Goal: Book appointment/travel/reservation

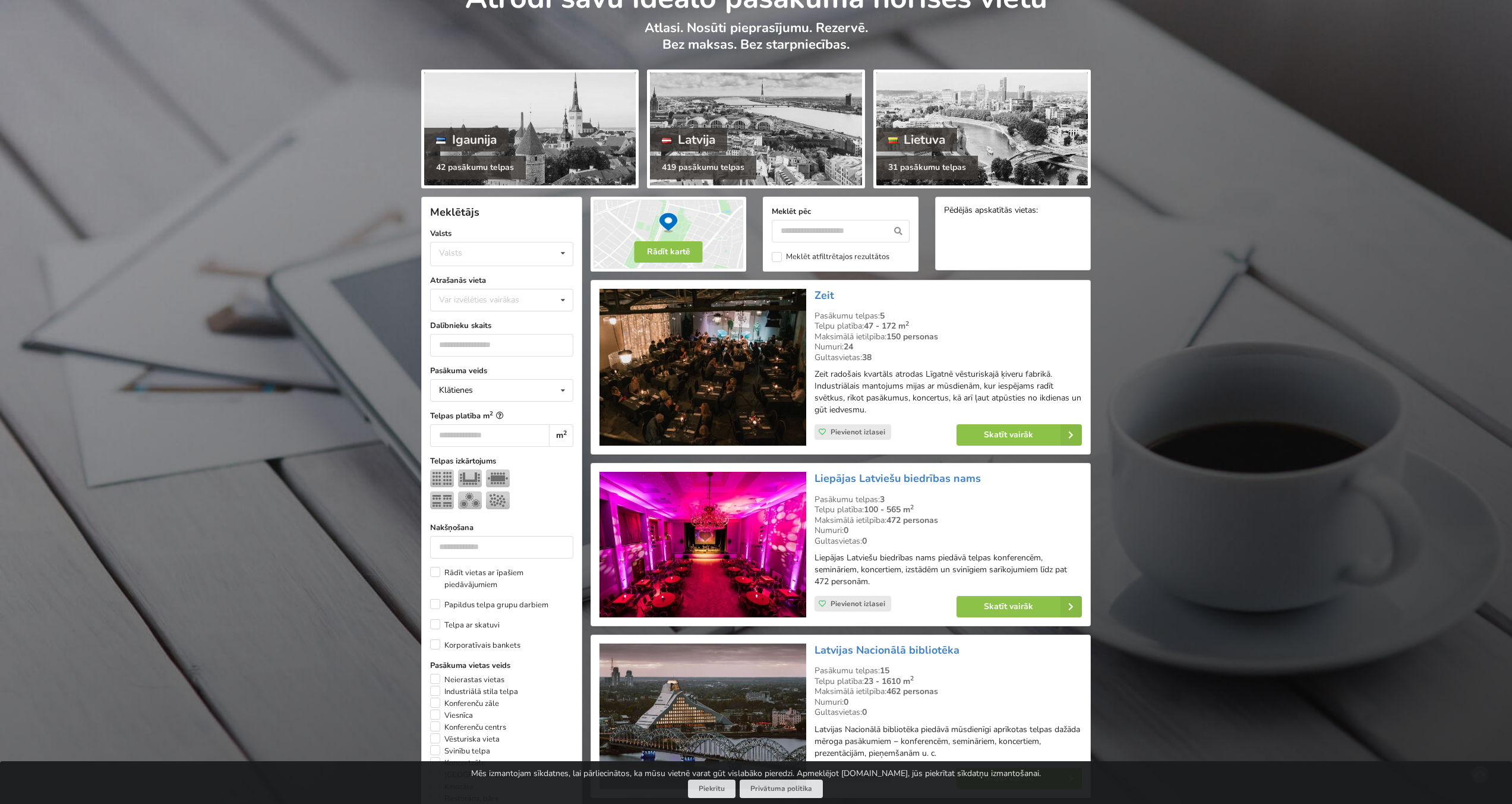
scroll to position [92, 0]
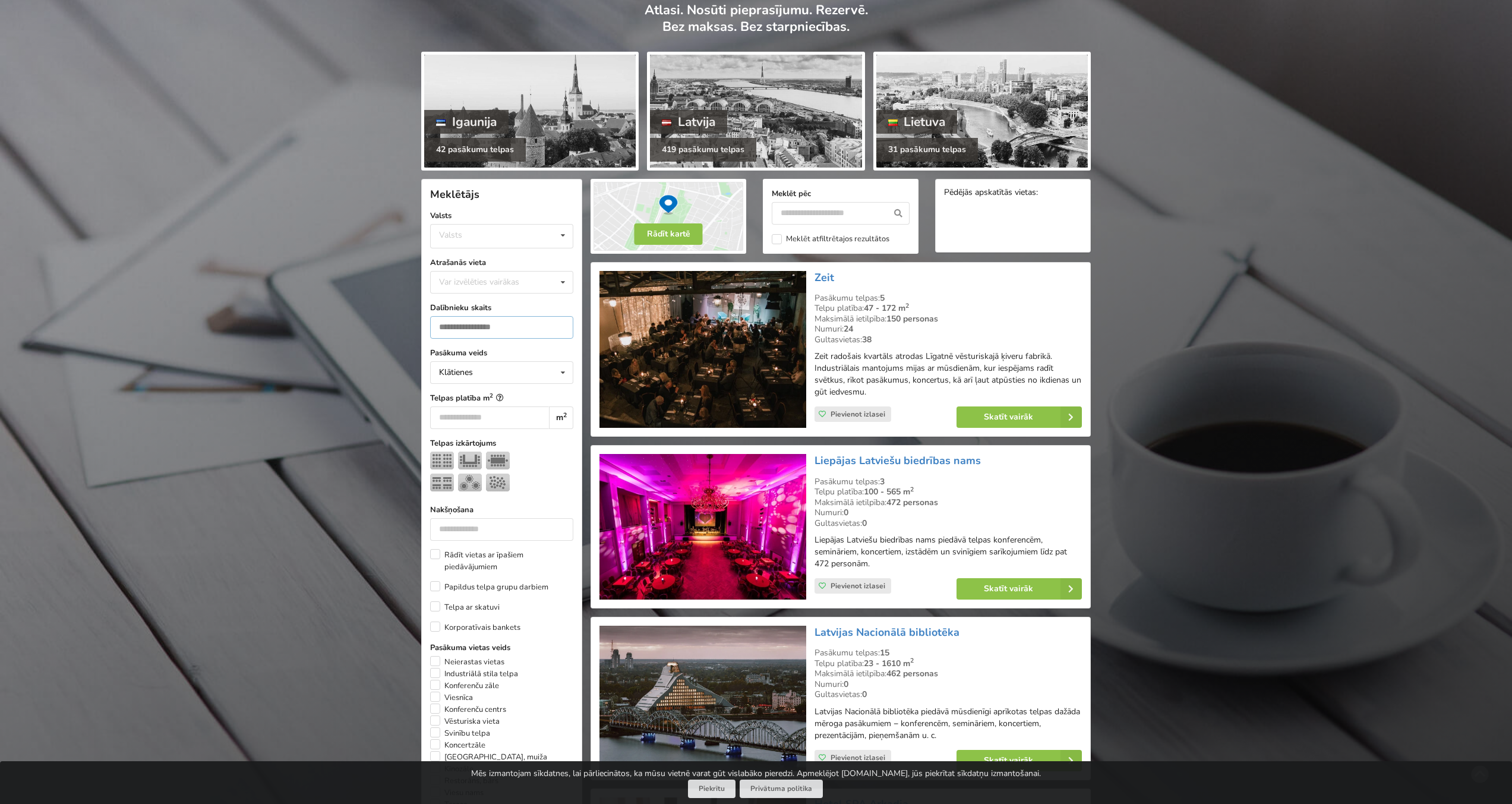
click at [458, 330] on input "number" at bounding box center [502, 327] width 143 height 22
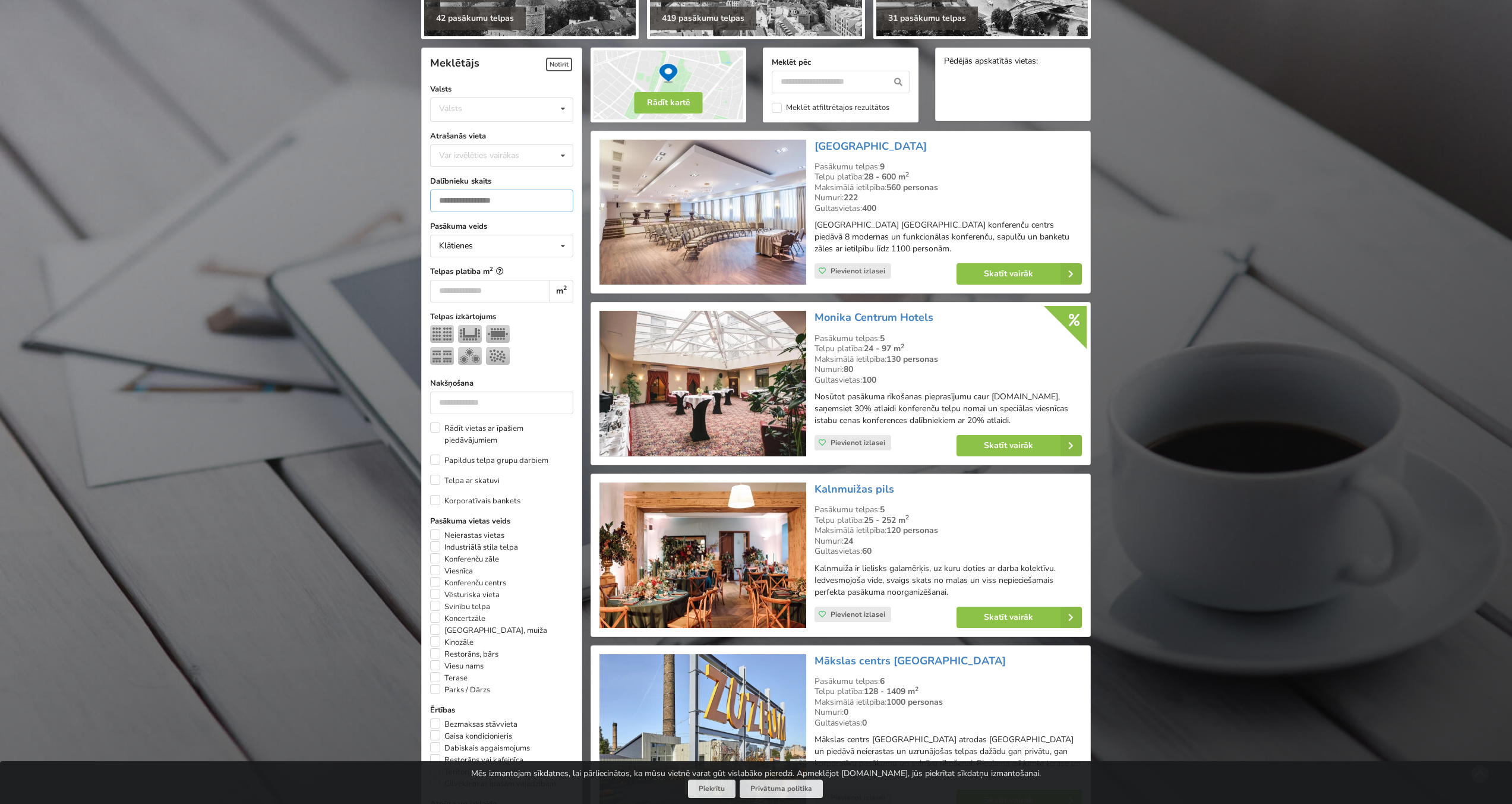
scroll to position [266, 0]
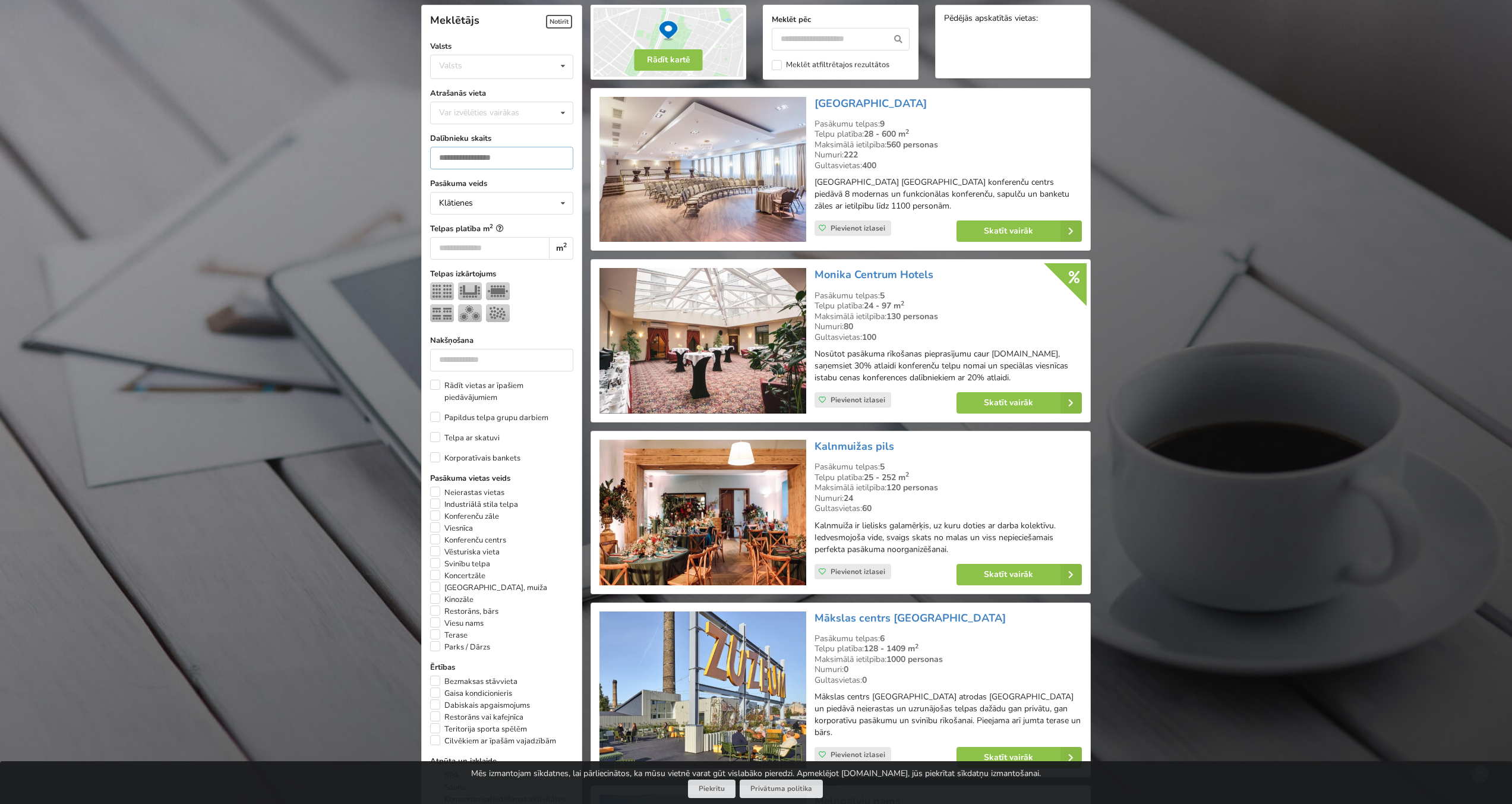
type input "**"
click at [549, 322] on div at bounding box center [502, 303] width 143 height 44
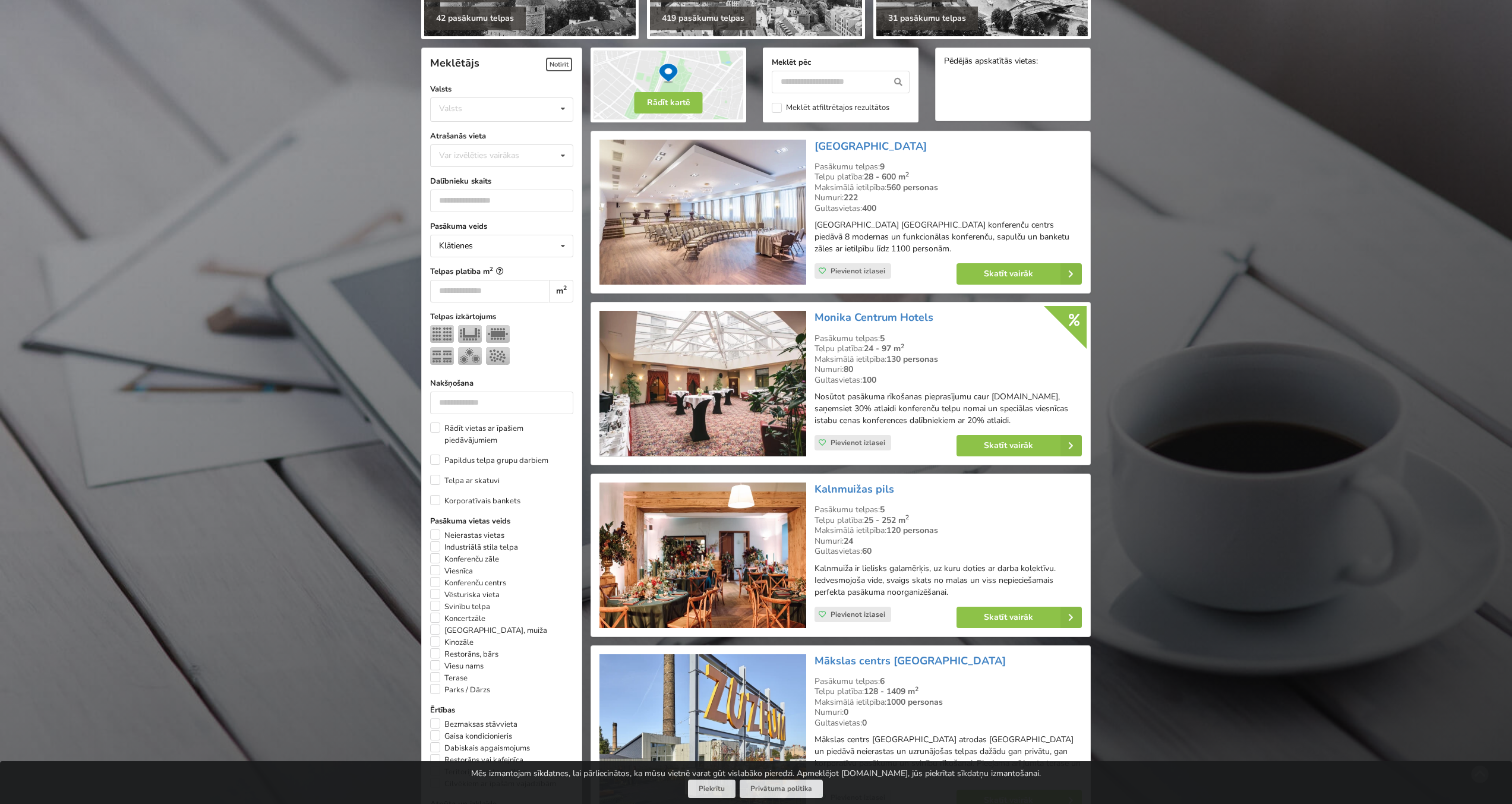
scroll to position [201, 0]
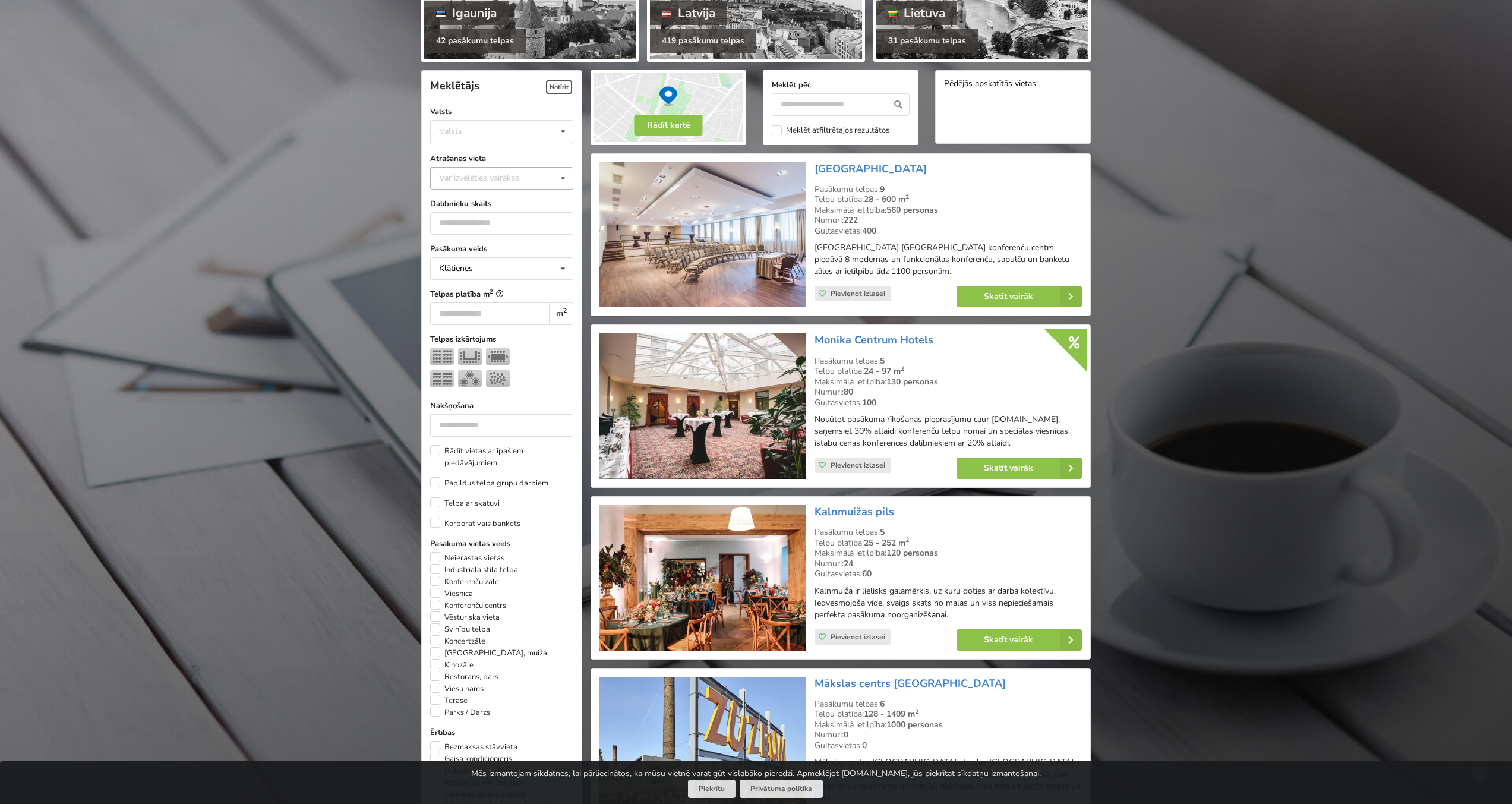
click at [490, 181] on div "Var izvēlēties vairākas" at bounding box center [491, 178] width 110 height 14
click at [455, 334] on div "[GEOGRAPHIC_DATA]" at bounding box center [502, 332] width 142 height 22
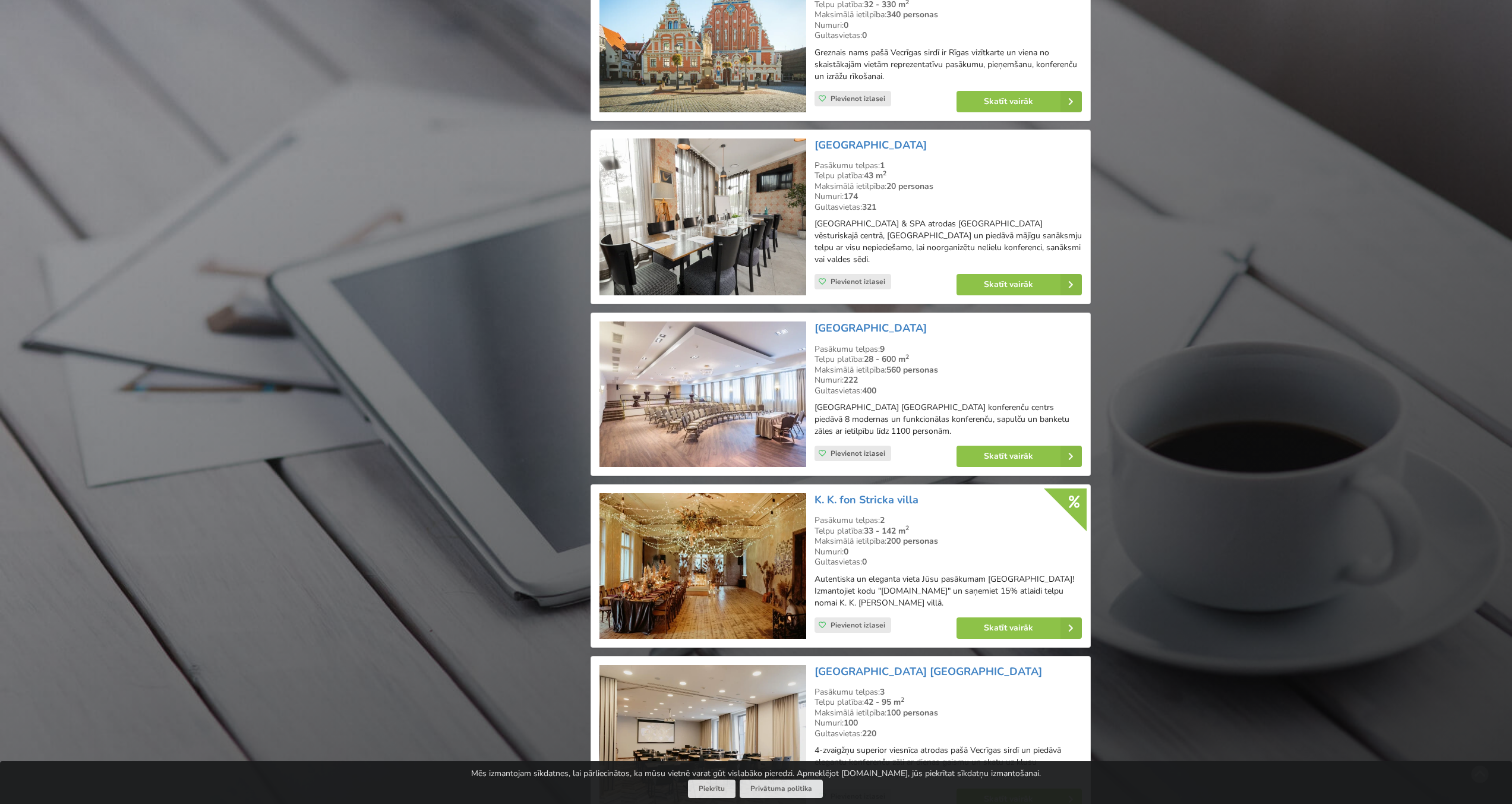
scroll to position [2387, 0]
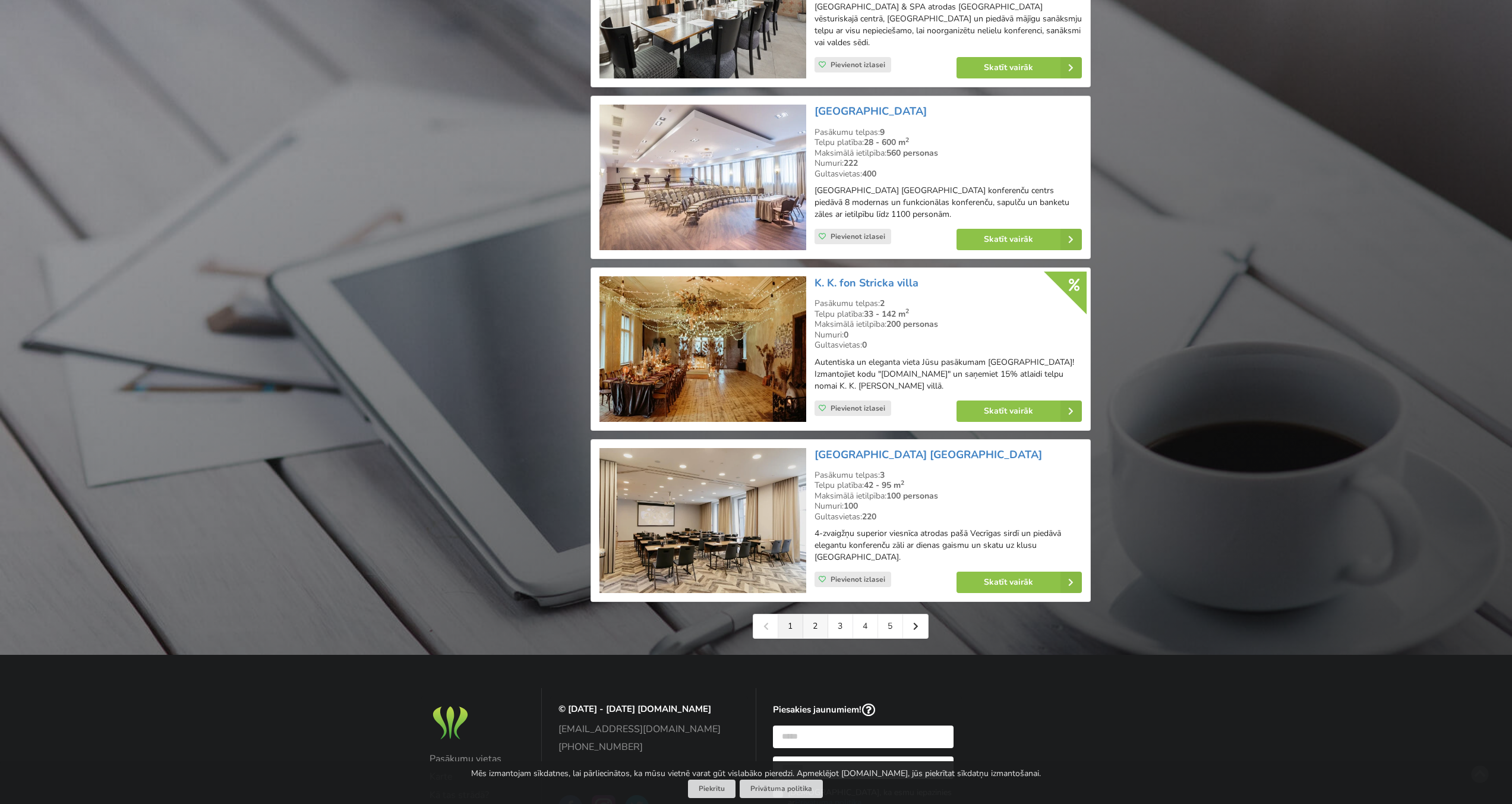
click at [821, 622] on link "2" at bounding box center [815, 626] width 25 height 24
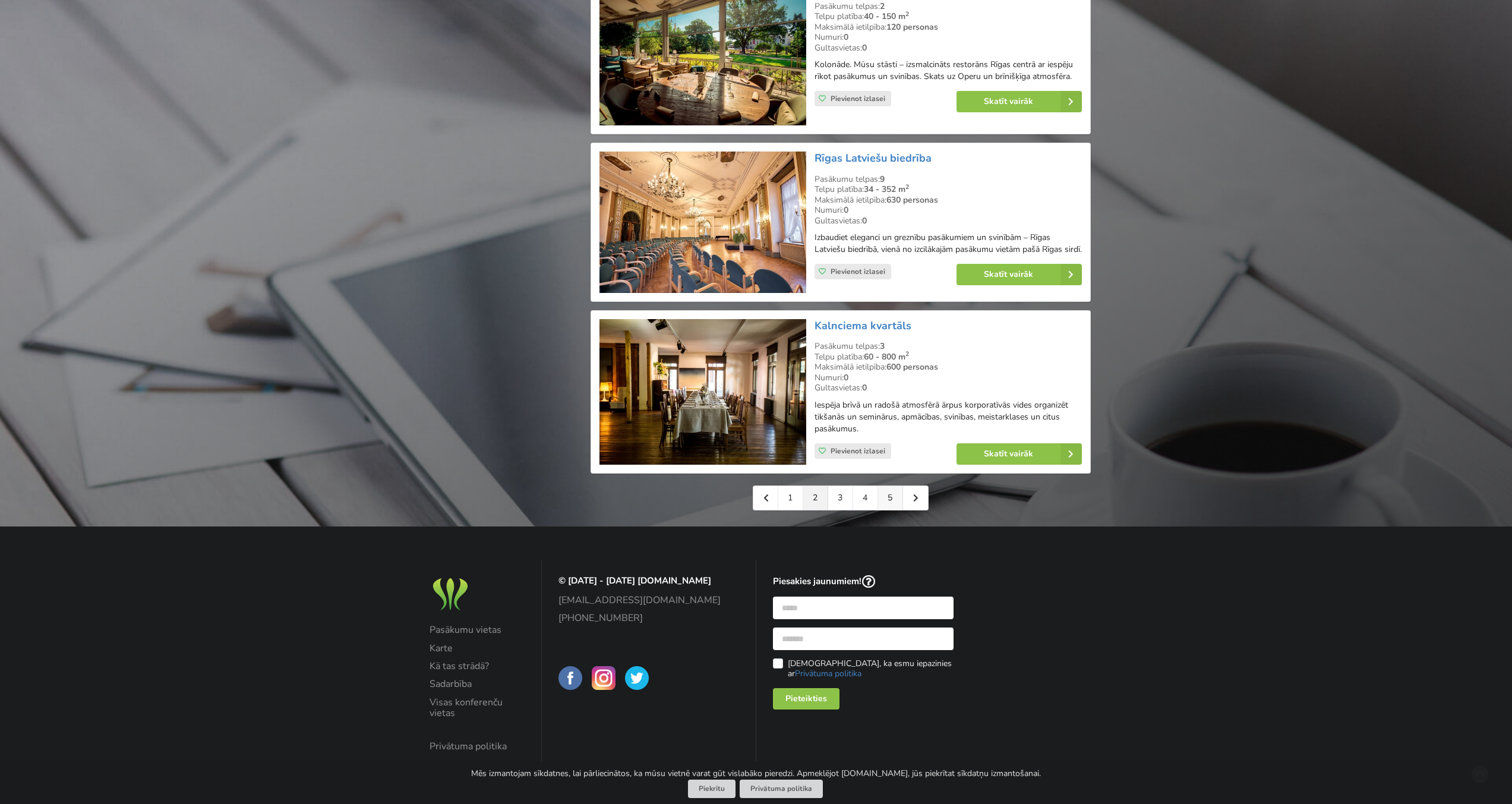
scroll to position [2482, 0]
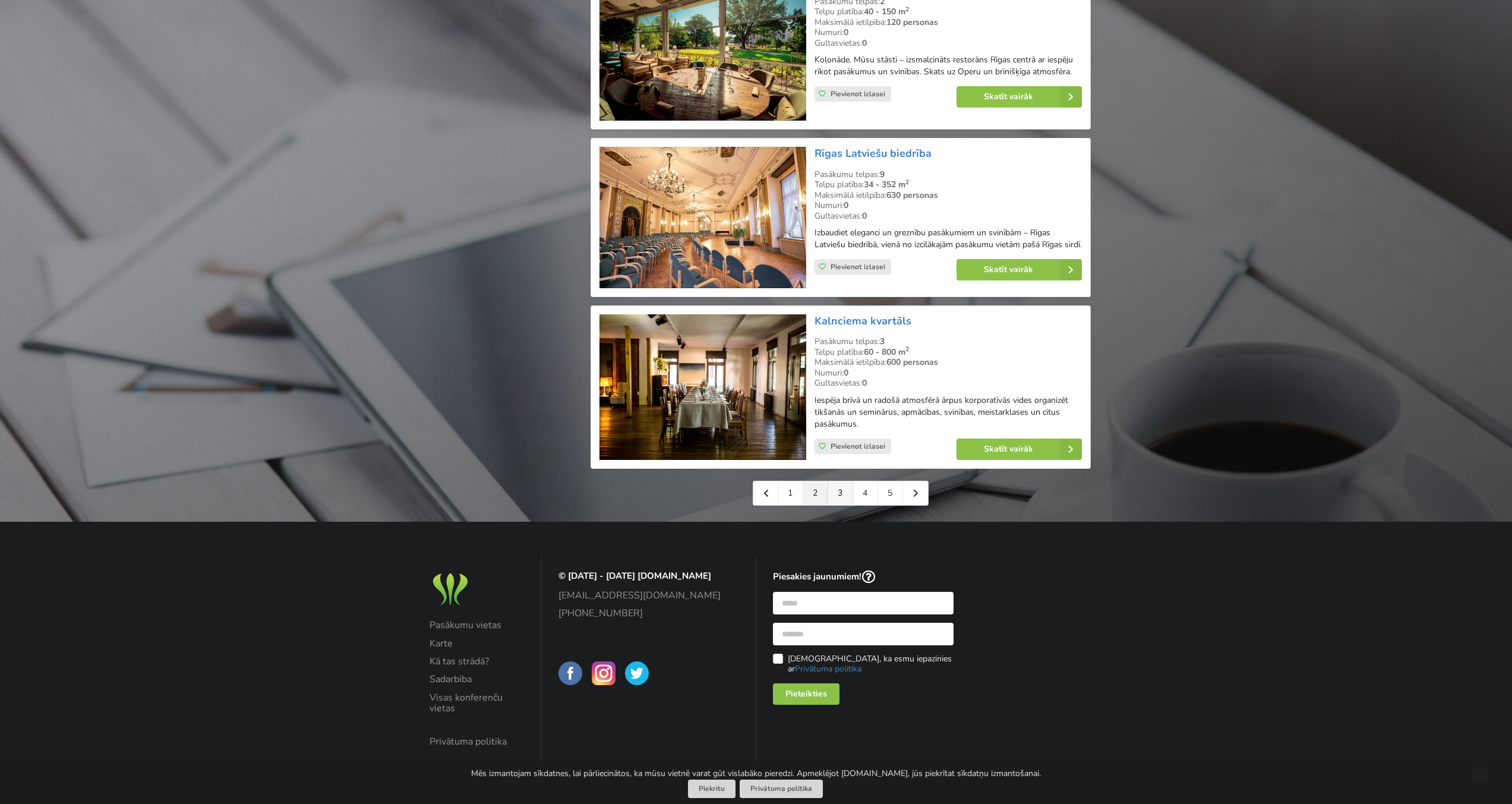
click at [839, 494] on link "3" at bounding box center [840, 493] width 25 height 24
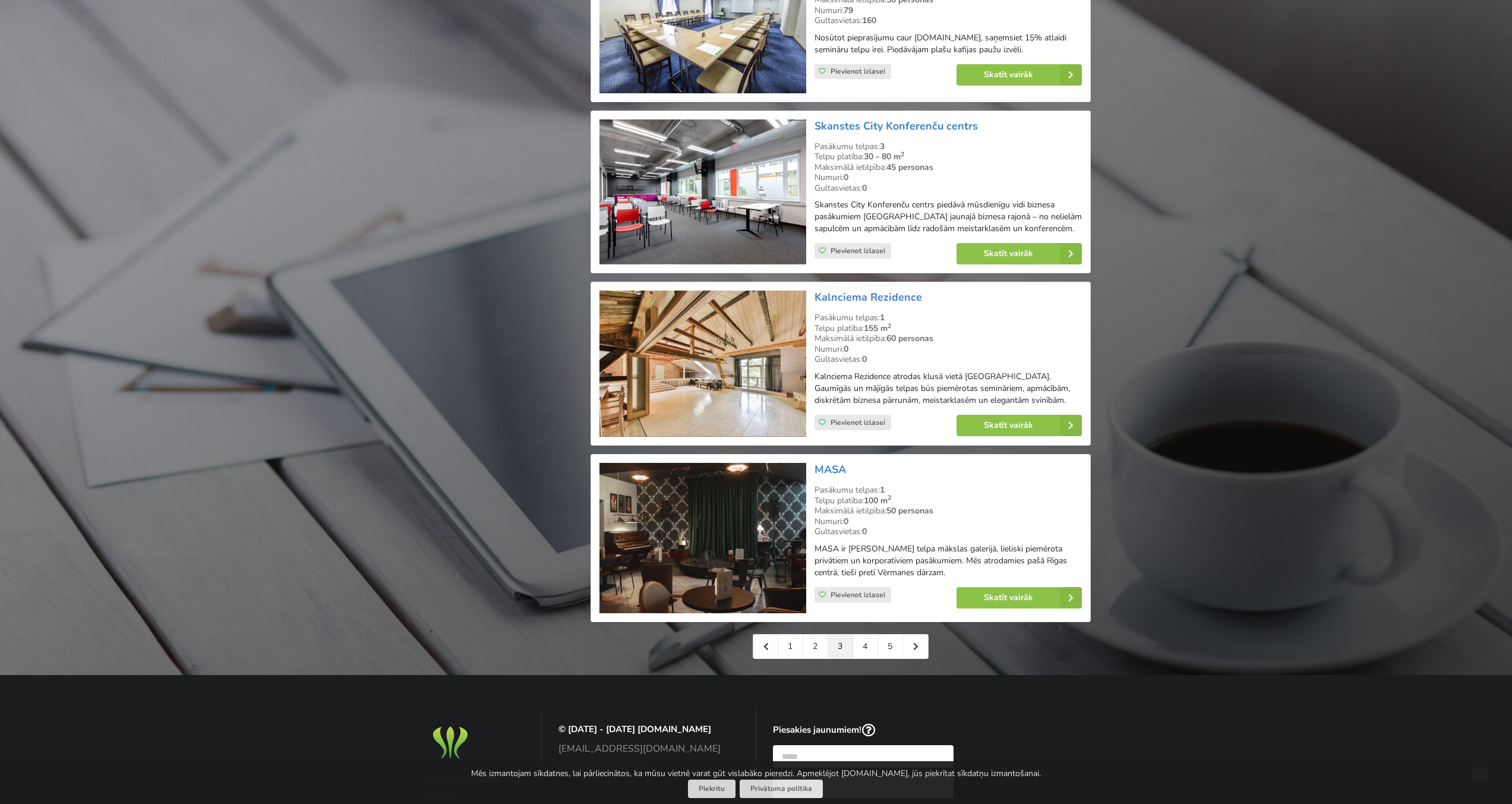
scroll to position [2445, 0]
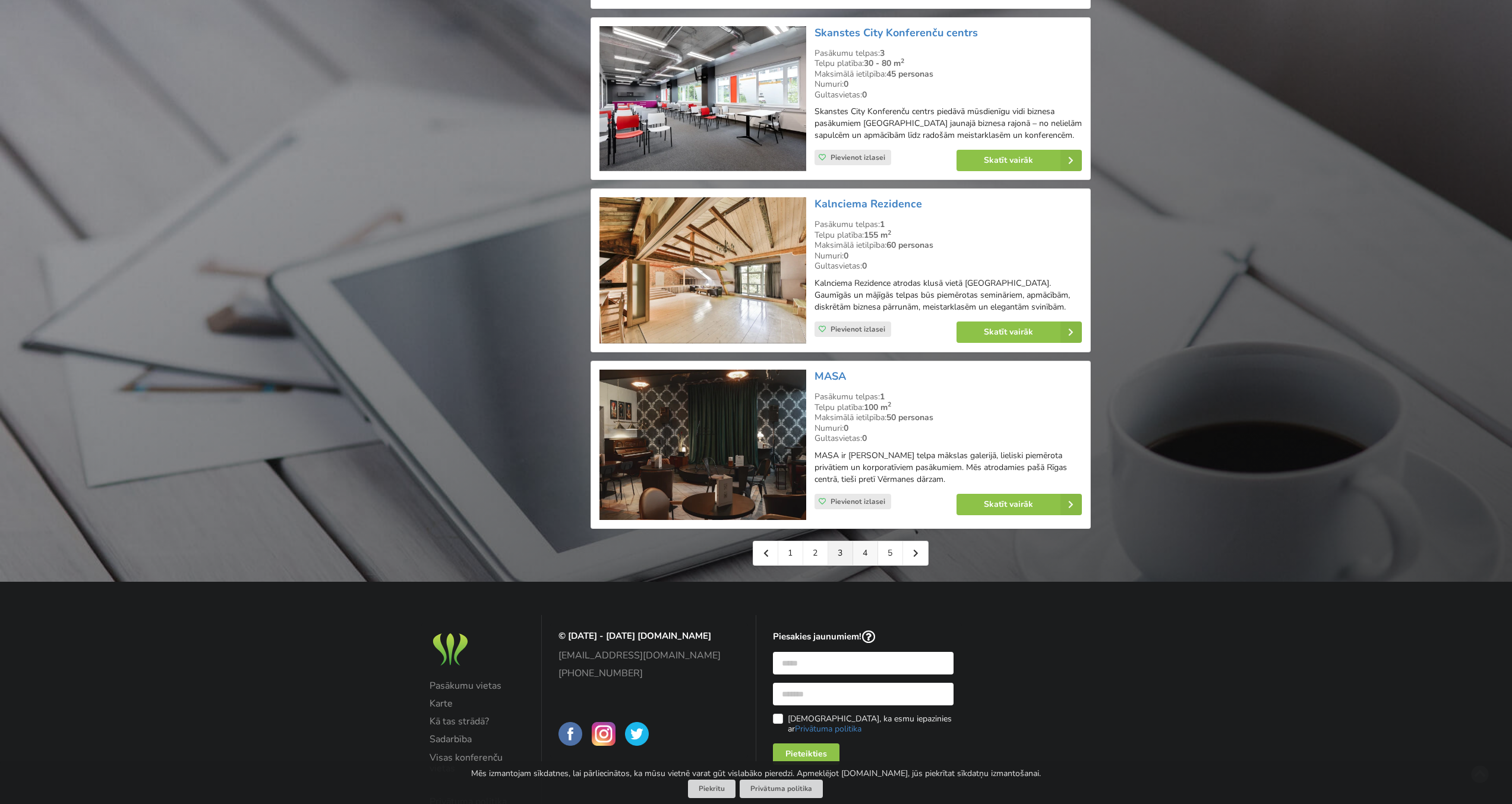
click at [869, 547] on link "4" at bounding box center [865, 553] width 25 height 24
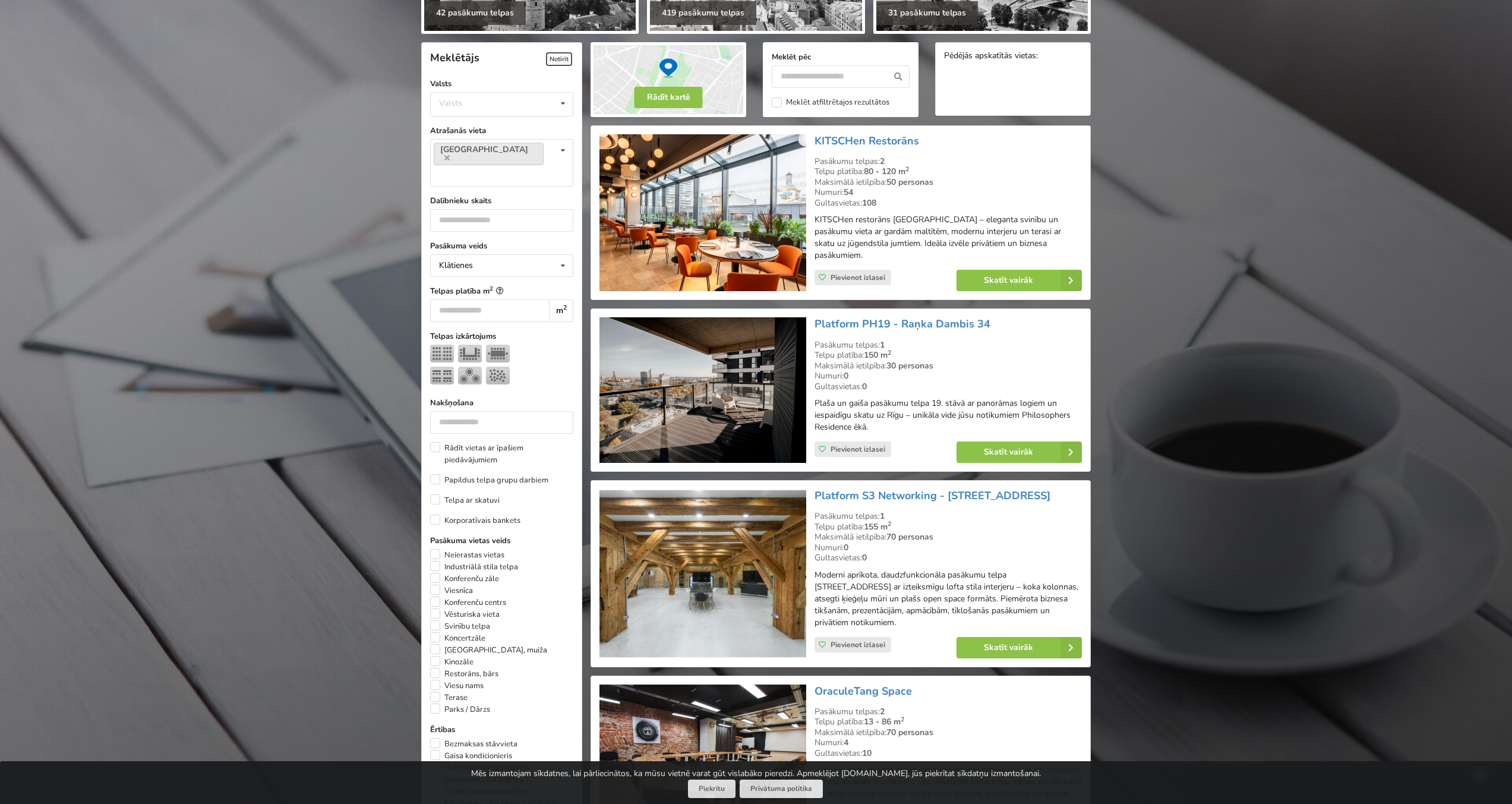
scroll to position [249, 0]
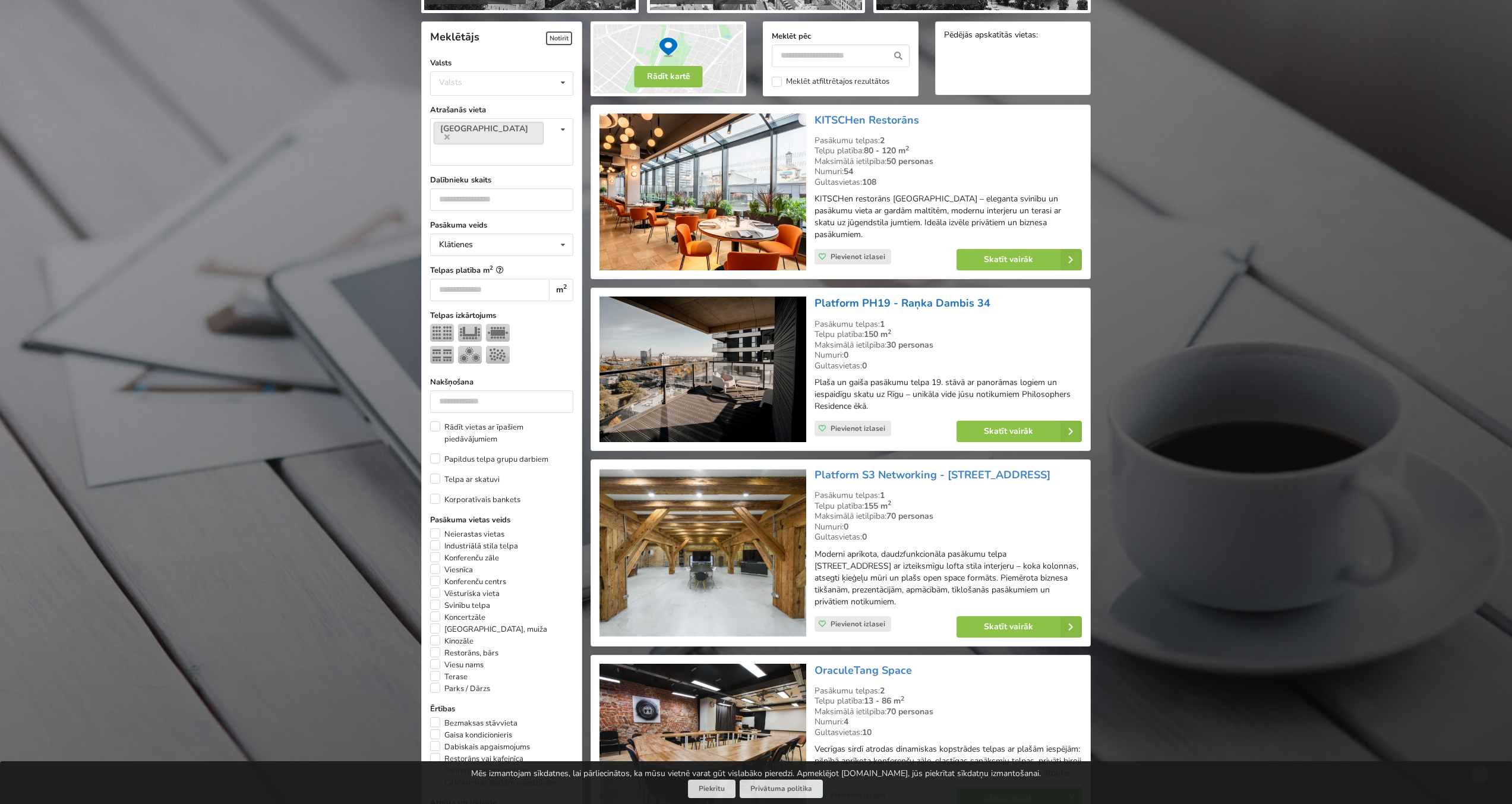
click at [865, 296] on link "Platform PH19 - Raņka Dambis 34" at bounding box center [902, 303] width 176 height 14
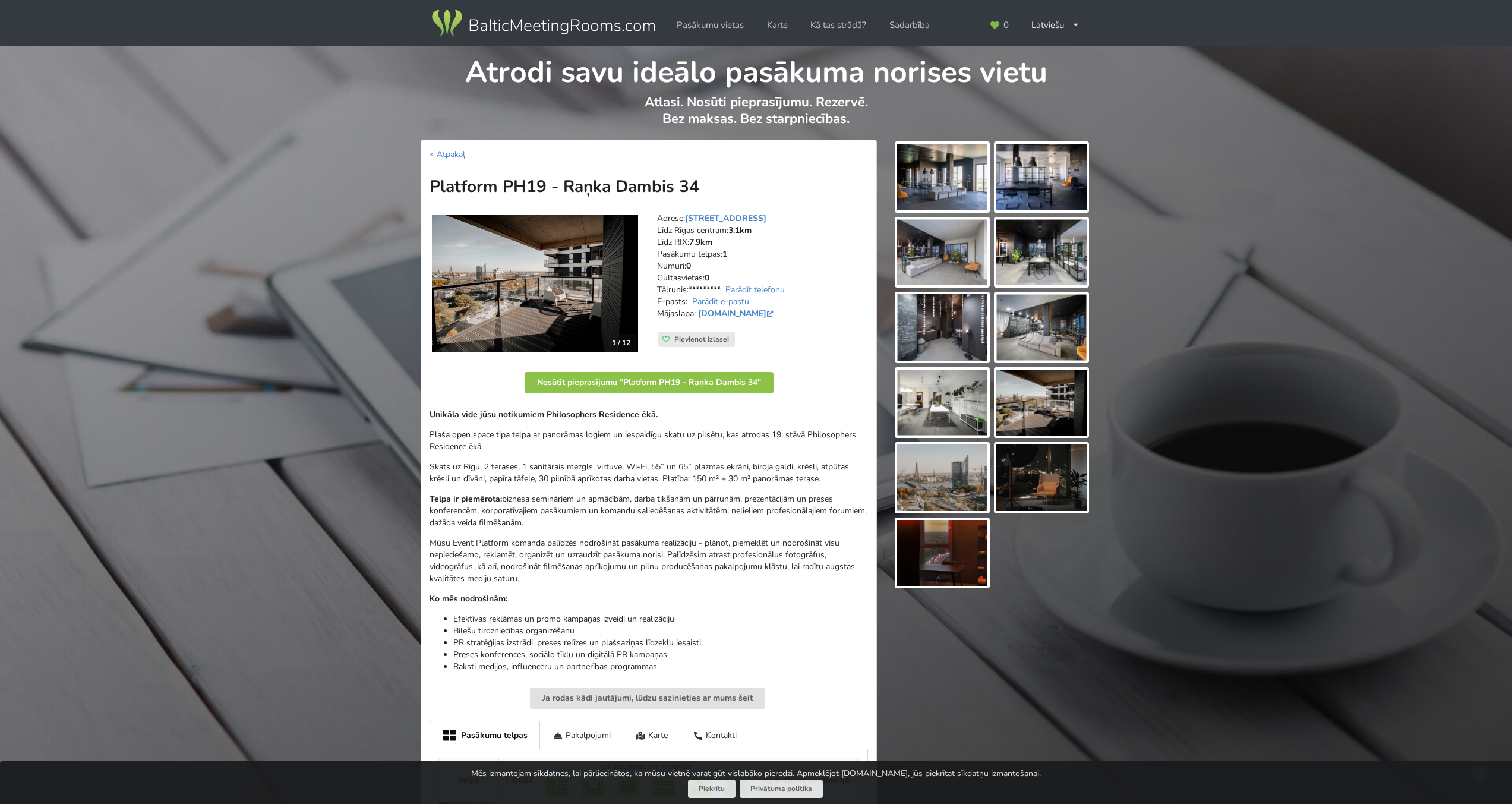
click at [935, 193] on img at bounding box center [942, 178] width 90 height 67
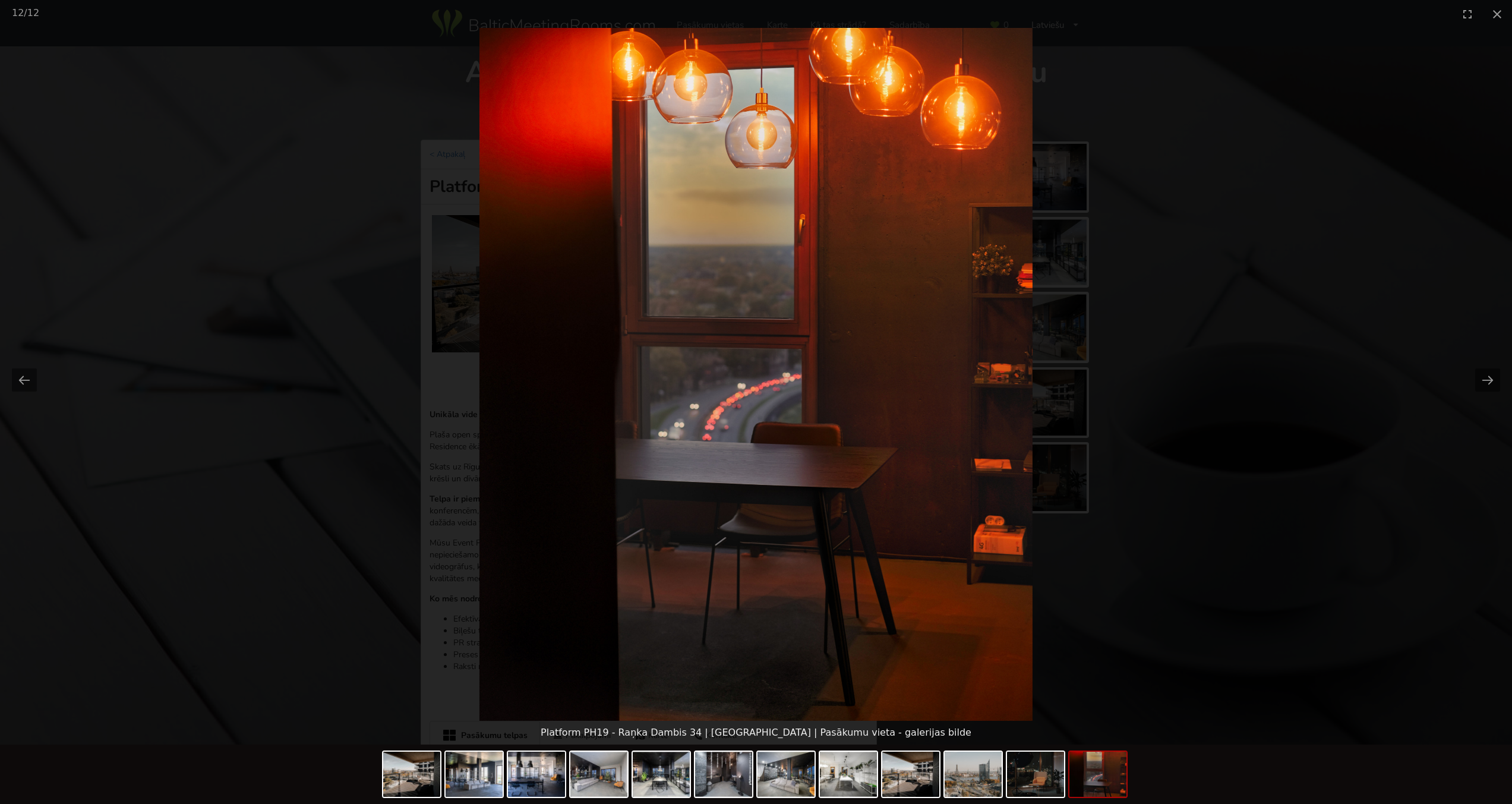
click at [1212, 404] on picture at bounding box center [756, 374] width 1512 height 693
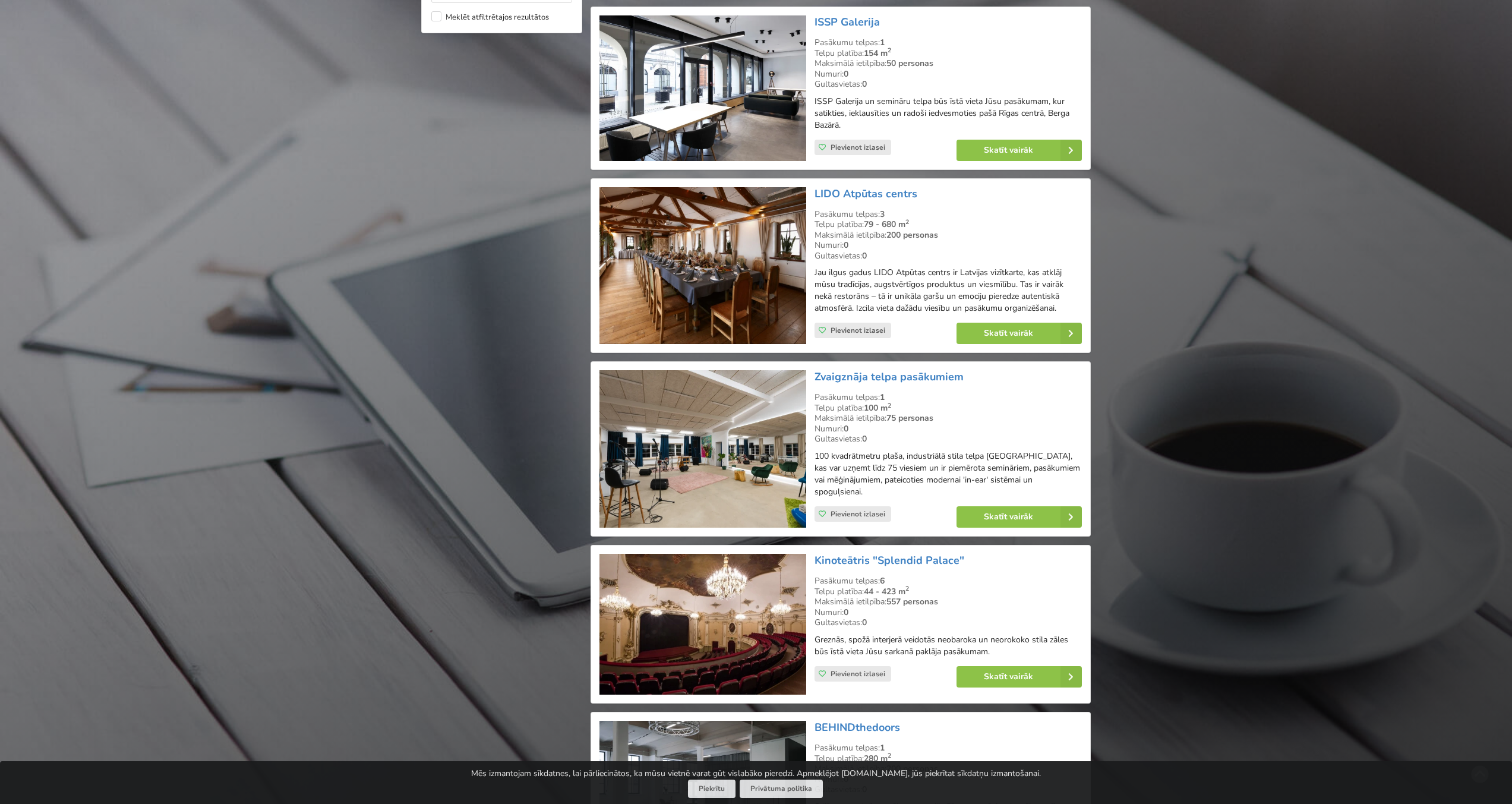
scroll to position [1241, 0]
click at [851, 369] on link "Zvaigznāja telpa pasākumiem" at bounding box center [889, 376] width 149 height 14
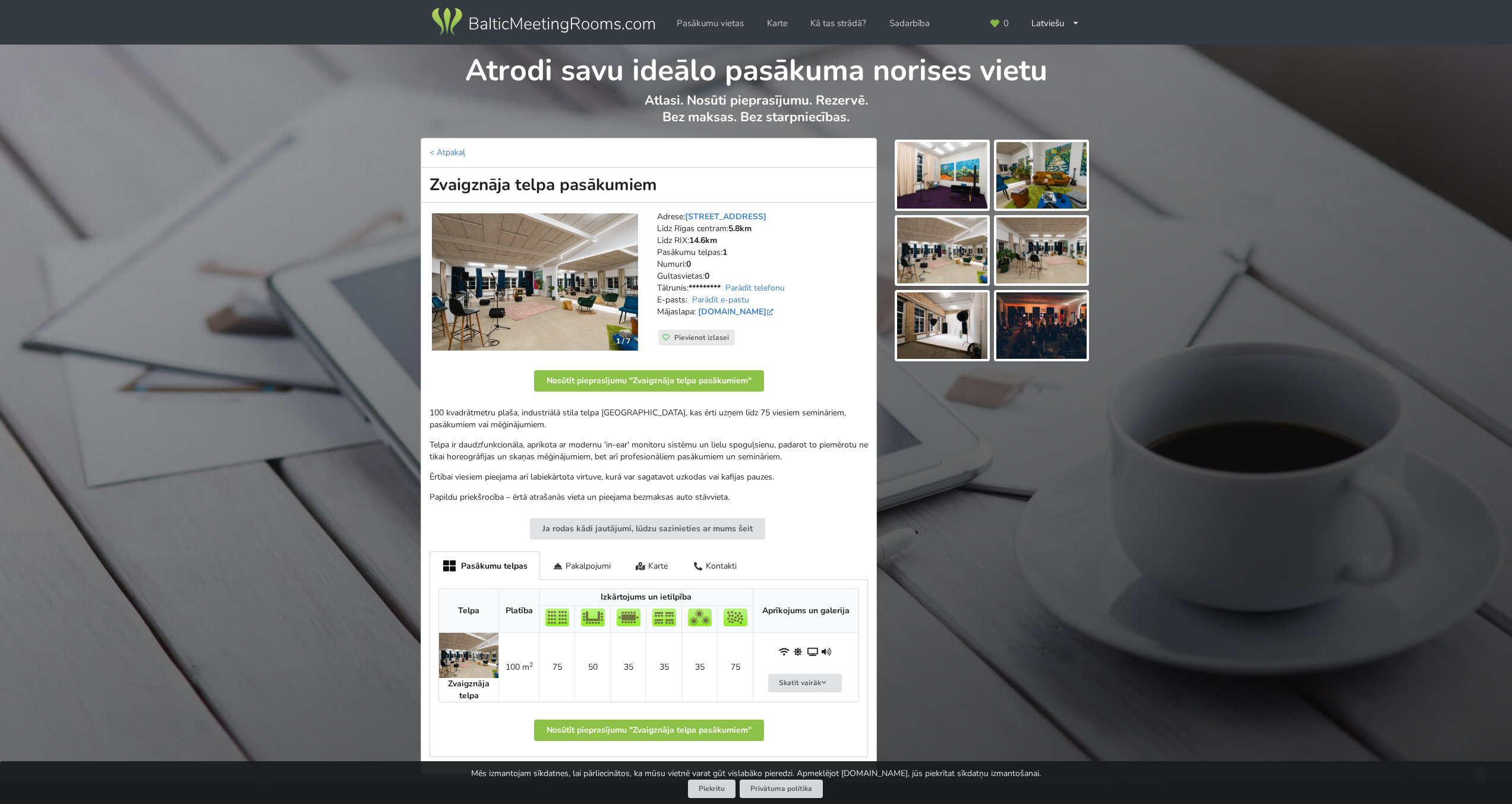
scroll to position [2, 0]
click at [955, 187] on img at bounding box center [942, 175] width 90 height 67
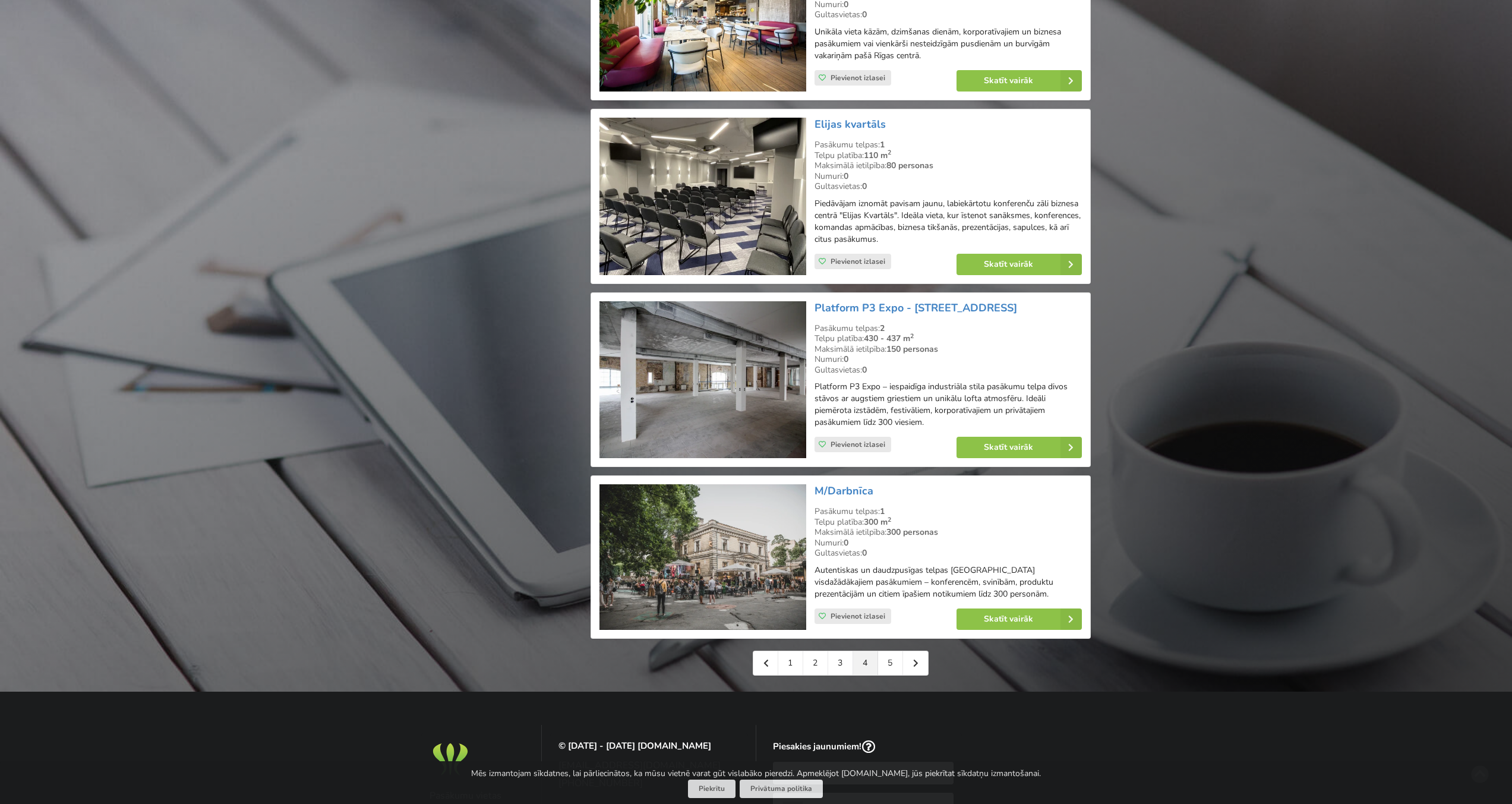
scroll to position [2449, 0]
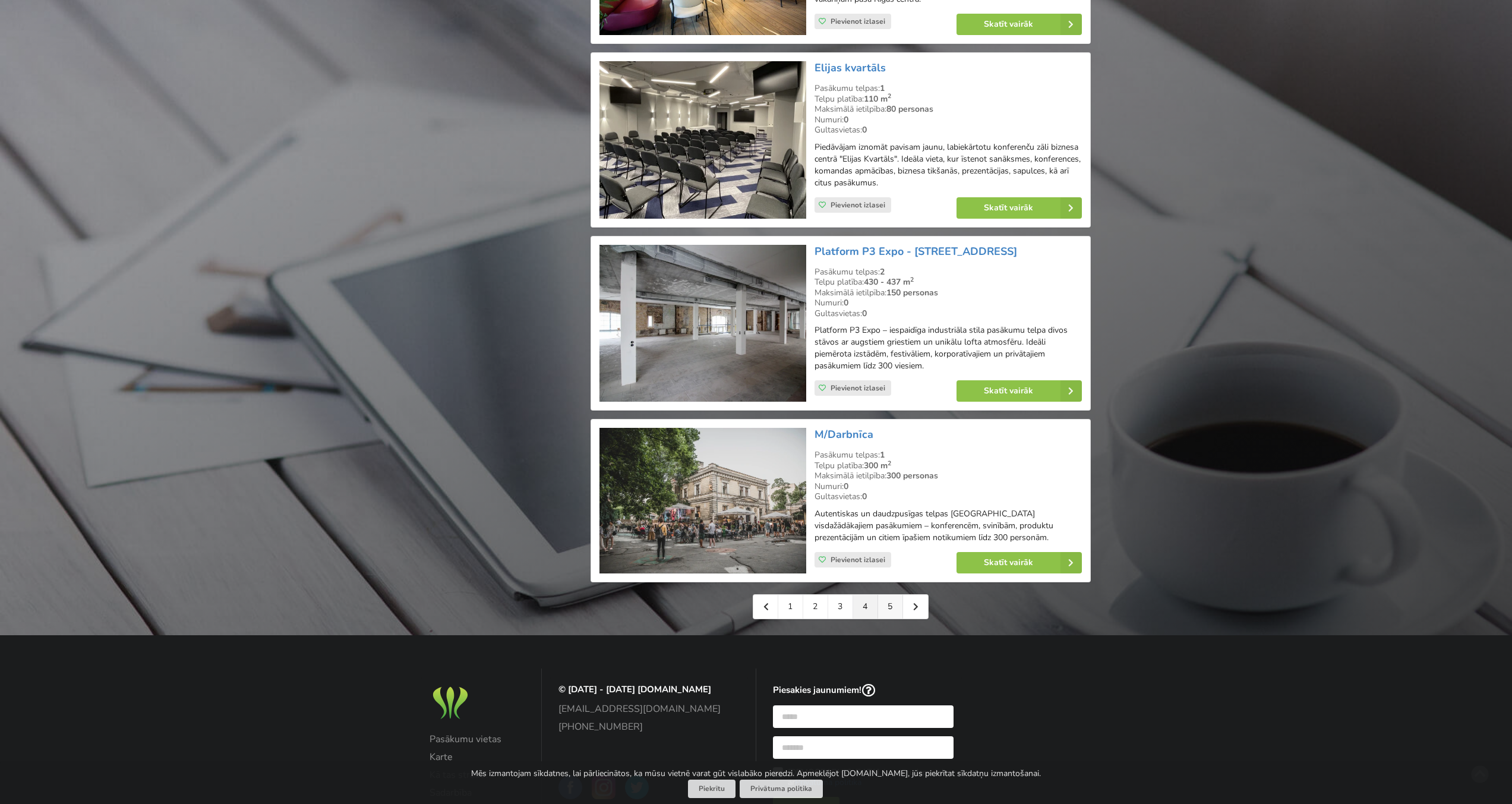
click at [895, 595] on link "5" at bounding box center [890, 607] width 25 height 24
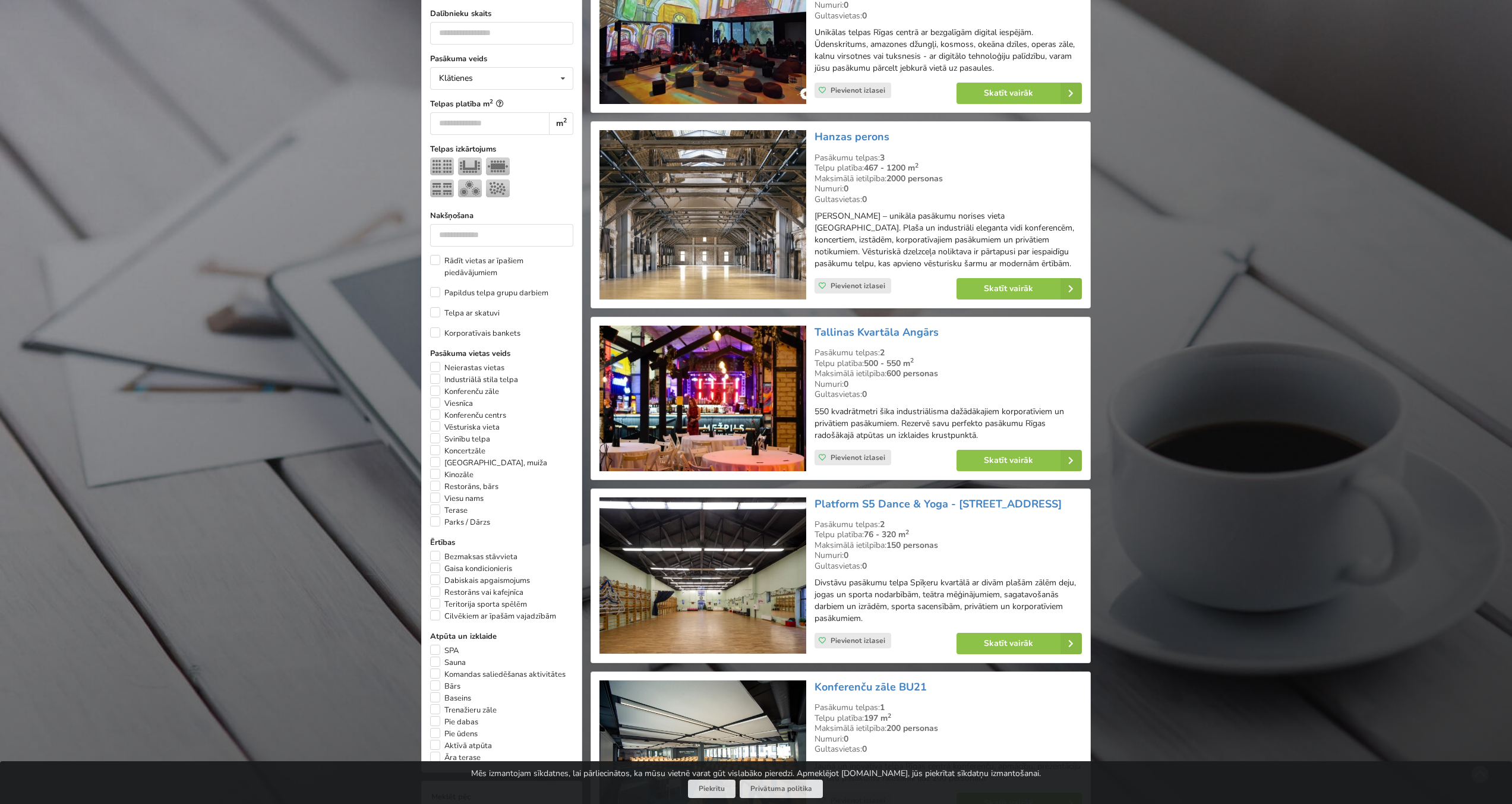
scroll to position [361, 0]
